Goal: Task Accomplishment & Management: Use online tool/utility

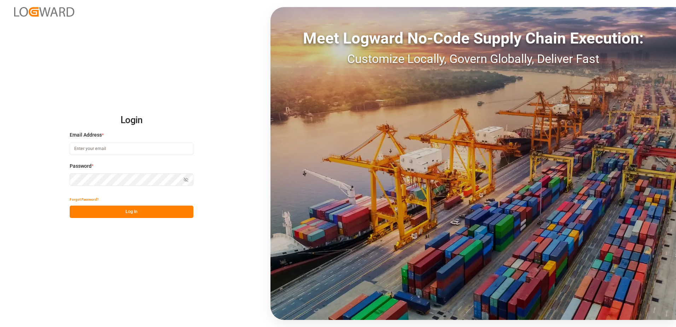
type input "[PERSON_NAME][EMAIL_ADDRESS][DOMAIN_NAME]"
click at [131, 211] on button "Log In" at bounding box center [132, 211] width 124 height 12
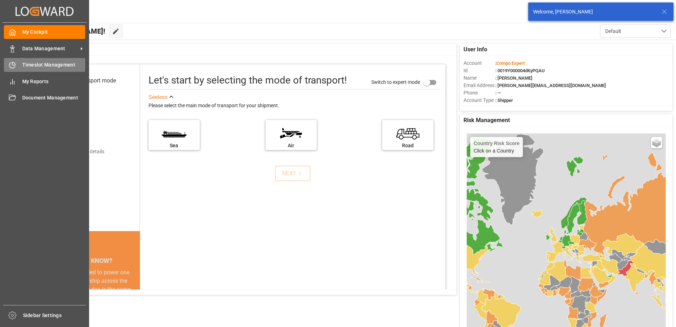
click at [10, 62] on icon at bounding box center [12, 64] width 7 height 7
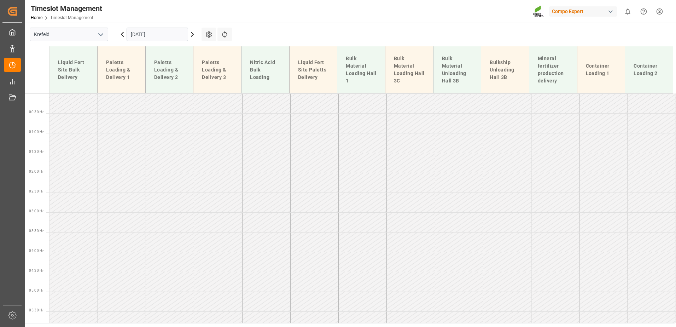
click at [158, 32] on input "[DATE]" at bounding box center [157, 34] width 61 height 13
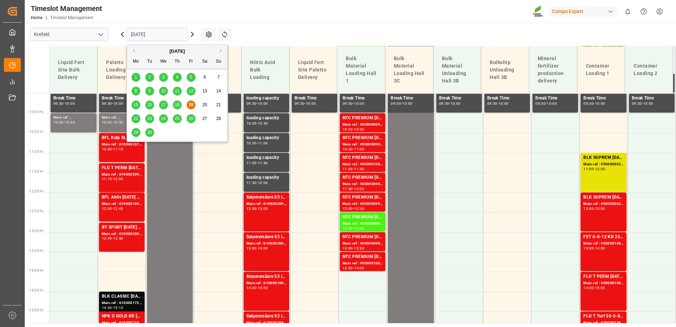
scroll to position [413, 0]
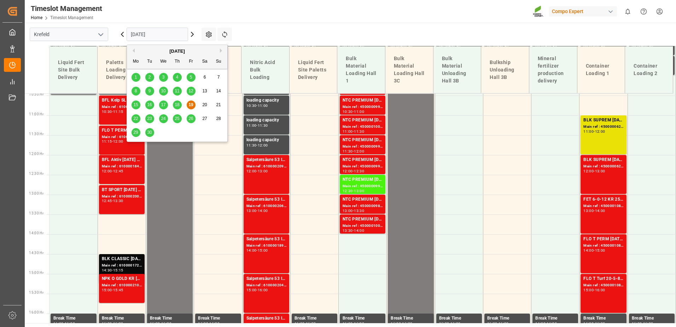
click at [180, 107] on div "18" at bounding box center [177, 105] width 9 height 8
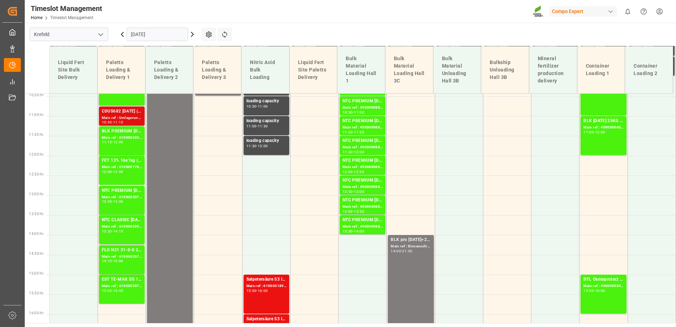
scroll to position [413, 0]
click at [123, 113] on div "CDUS682 [DATE] (JCAM) BigBag 900KG" at bounding box center [122, 110] width 40 height 7
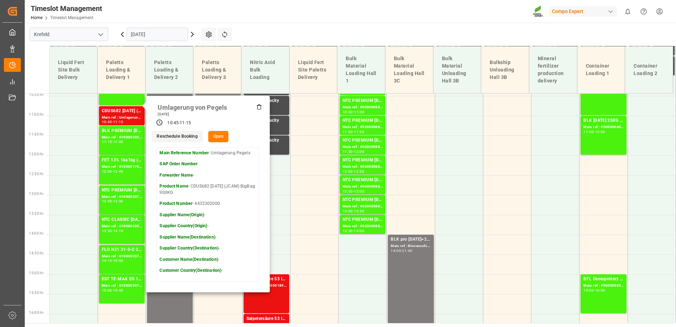
click at [259, 107] on icon at bounding box center [259, 107] width 6 height 6
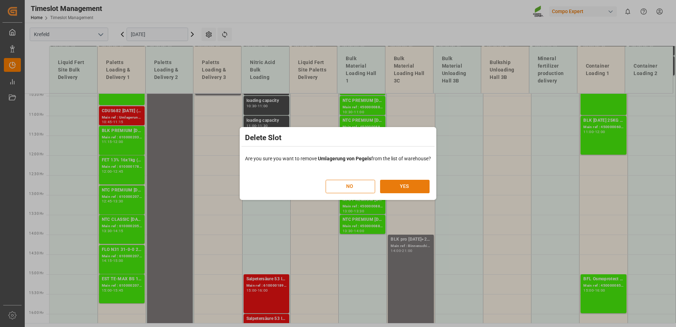
click at [415, 184] on button "YES" at bounding box center [404, 186] width 49 height 13
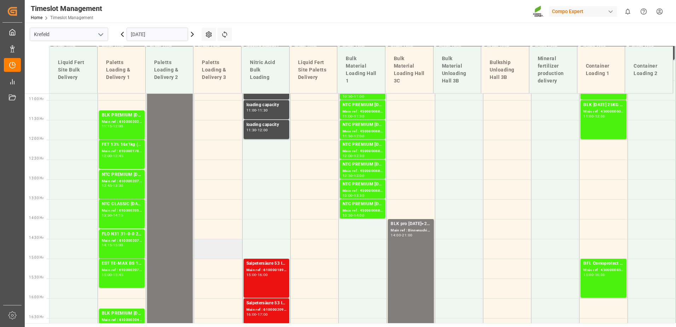
scroll to position [428, 0]
click at [164, 37] on input "[DATE]" at bounding box center [157, 34] width 61 height 13
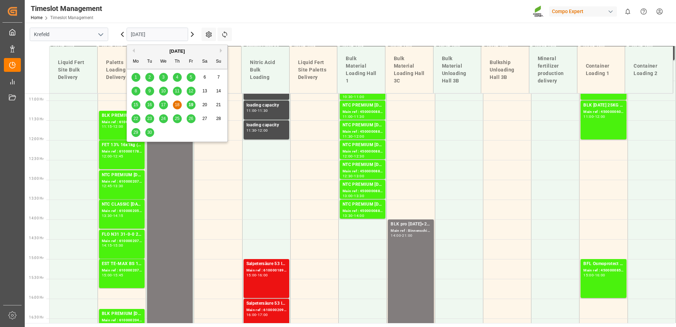
click at [190, 105] on span "19" at bounding box center [190, 104] width 5 height 5
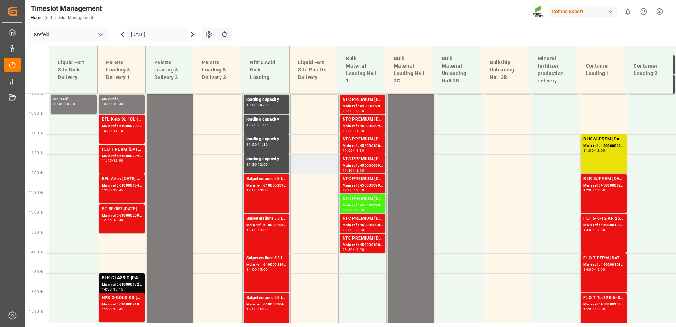
scroll to position [413, 0]
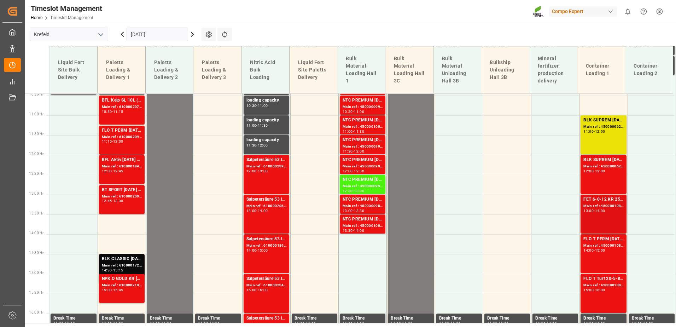
click at [602, 212] on div "13:00 - 14:00" at bounding box center [603, 211] width 40 height 4
click at [606, 286] on div "Main ref : 4500001085, 2000001103" at bounding box center [603, 285] width 40 height 6
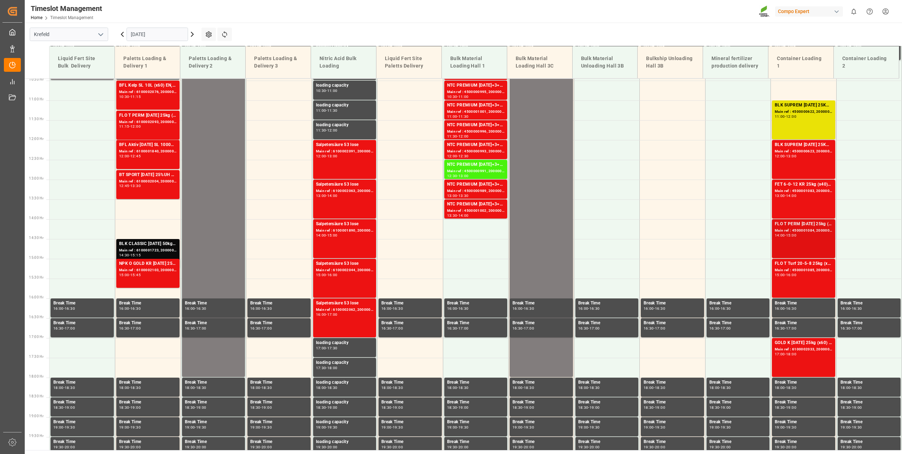
click at [675, 235] on div "15:00" at bounding box center [791, 235] width 10 height 3
click at [675, 264] on div "FLO T Turf 20-5-8 25kg (x42) INT" at bounding box center [804, 263] width 58 height 7
click at [675, 196] on div "14:00" at bounding box center [791, 195] width 10 height 3
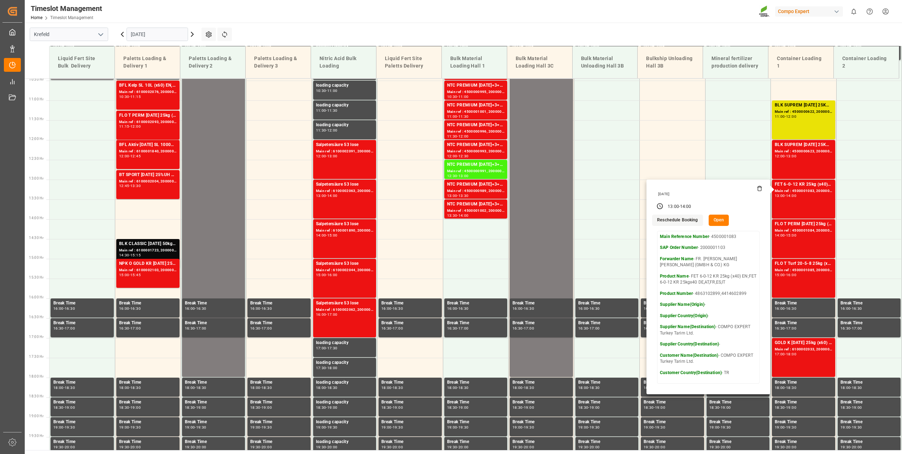
click at [152, 35] on input "[DATE]" at bounding box center [157, 34] width 61 height 13
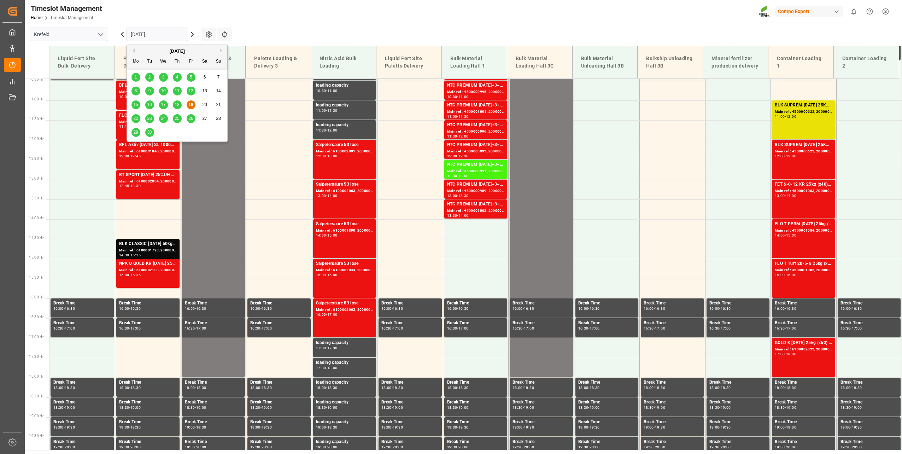
click at [149, 119] on span "23" at bounding box center [149, 118] width 5 height 5
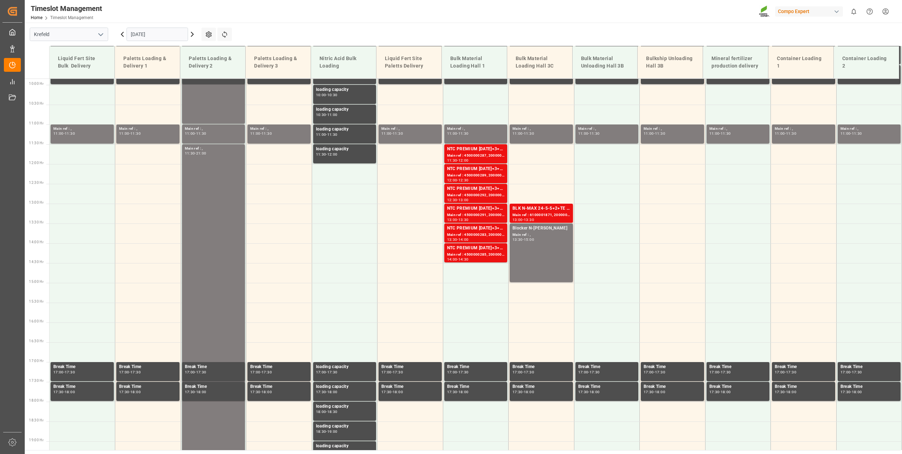
scroll to position [438, 0]
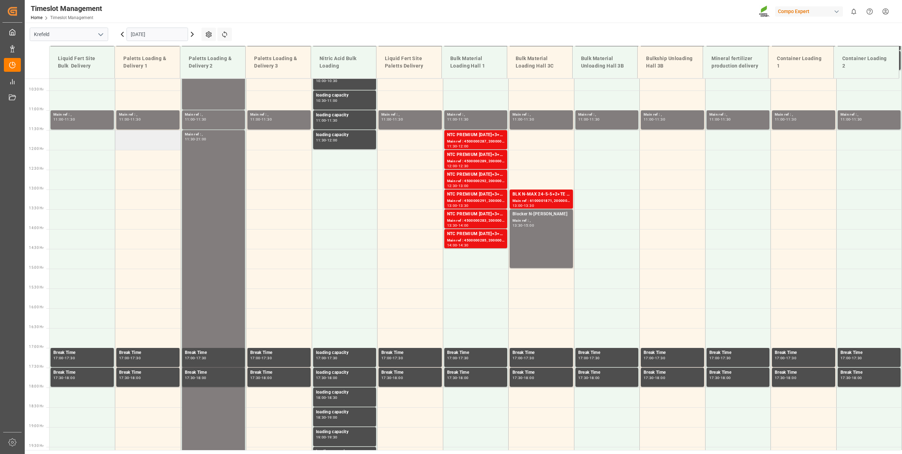
click at [136, 139] on td at bounding box center [148, 140] width 66 height 20
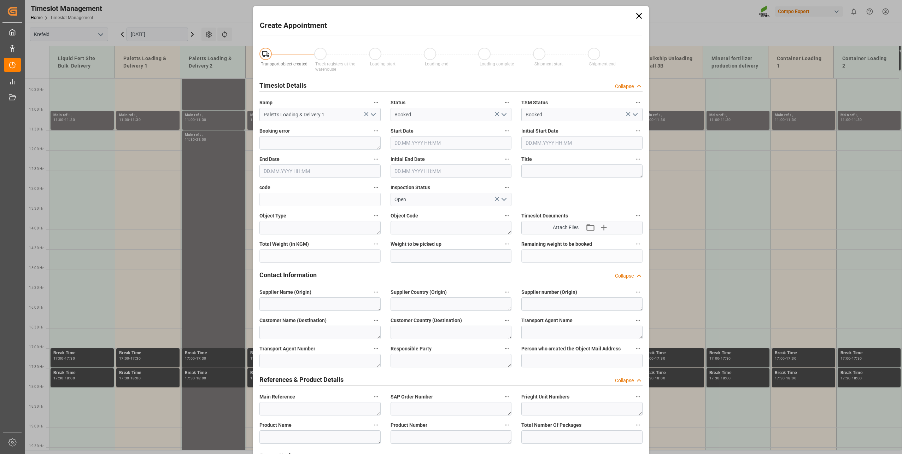
type input "[DATE] 11:30"
type input "[DATE] 12:00"
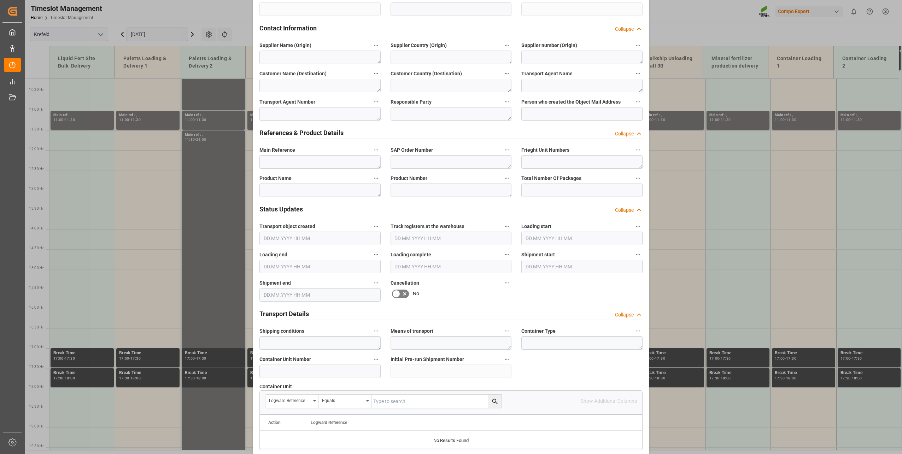
scroll to position [247, 0]
click at [305, 326] on input at bounding box center [319, 370] width 121 height 13
type input "6100002109"
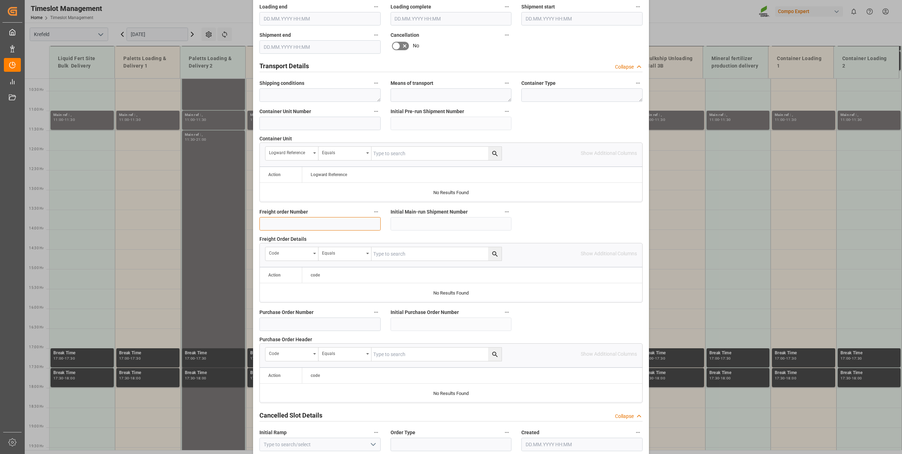
click at [312, 227] on input at bounding box center [319, 223] width 121 height 13
paste input "6100002109"
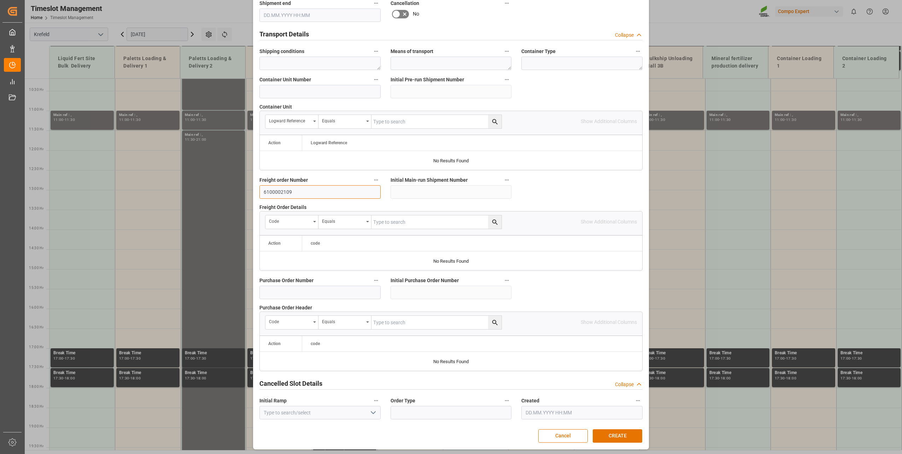
scroll to position [527, 0]
type input "6100002109"
click at [624, 326] on button "CREATE" at bounding box center [617, 434] width 49 height 13
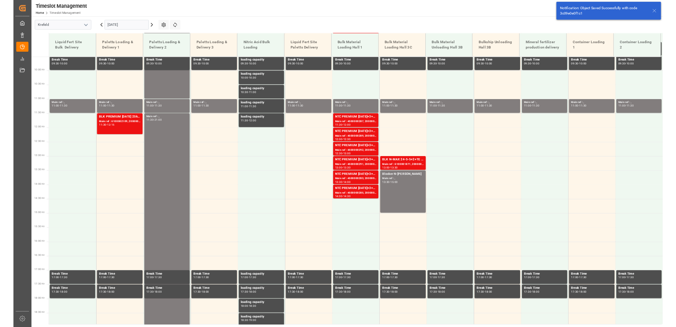
scroll to position [399, 0]
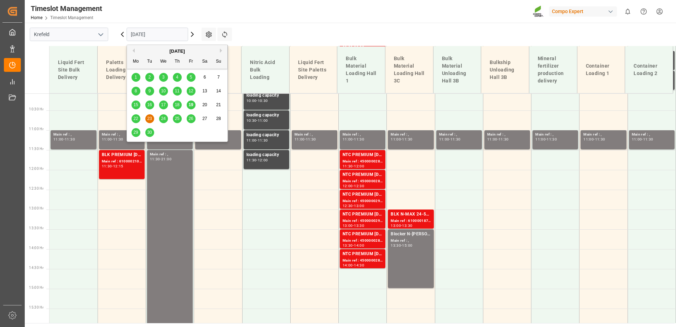
click at [143, 39] on input "[DATE]" at bounding box center [157, 34] width 61 height 13
click at [135, 118] on span "22" at bounding box center [135, 118] width 5 height 5
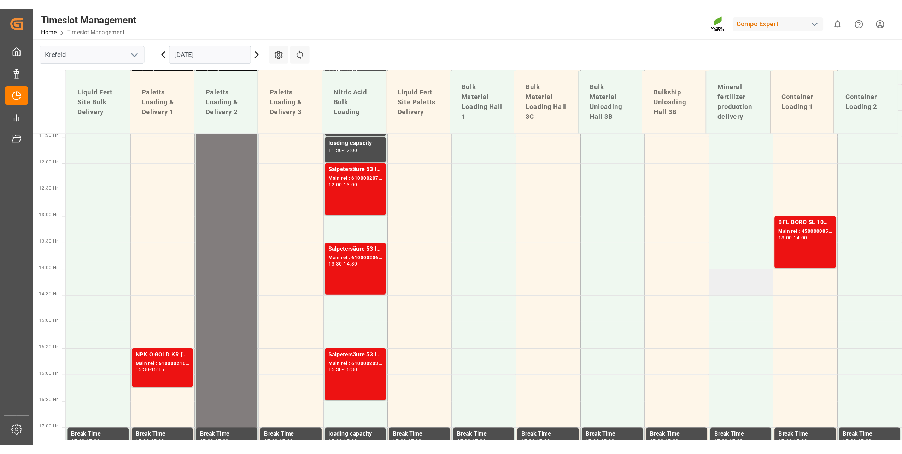
scroll to position [453, 0]
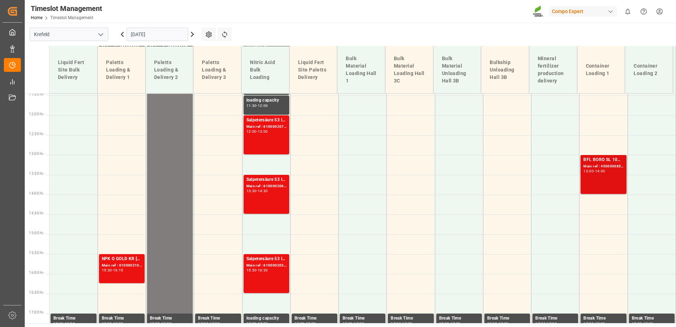
click at [589, 168] on div "Main ref : 4500000857, 2000000778" at bounding box center [603, 166] width 40 height 6
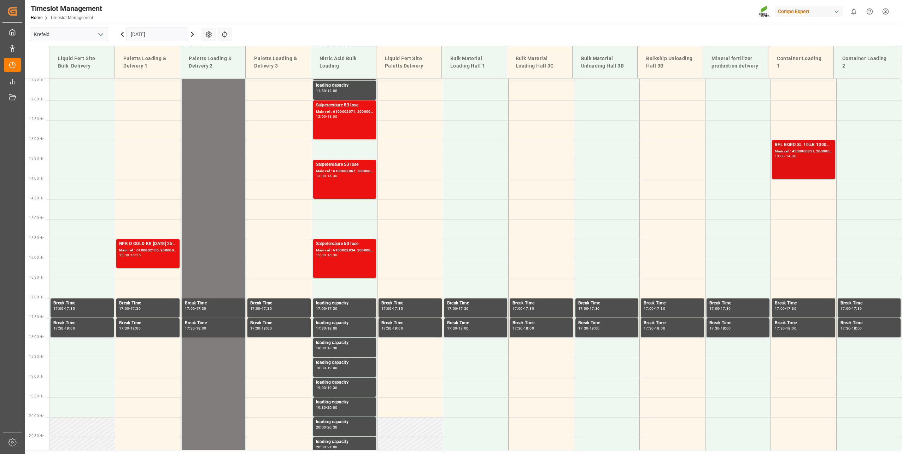
click at [675, 166] on div "BFL BORO SL 10%B 1000L IBC (2024) MTO;BFL Kelp LG1 1000L IBC (WW) Main ref : 45…" at bounding box center [804, 159] width 58 height 36
